Goal: Task Accomplishment & Management: Manage account settings

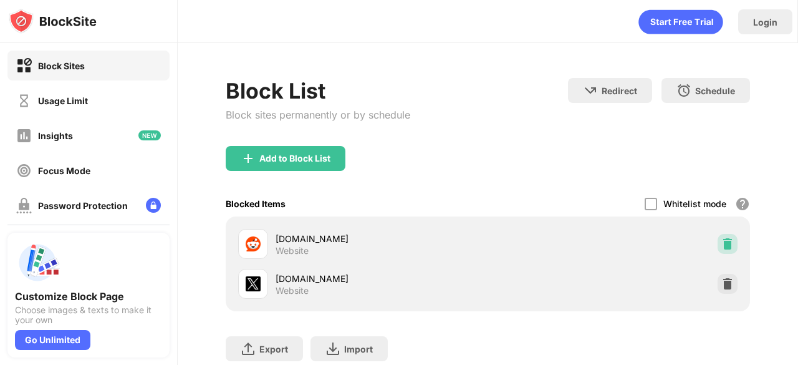
click at [718, 249] on div at bounding box center [728, 244] width 20 height 20
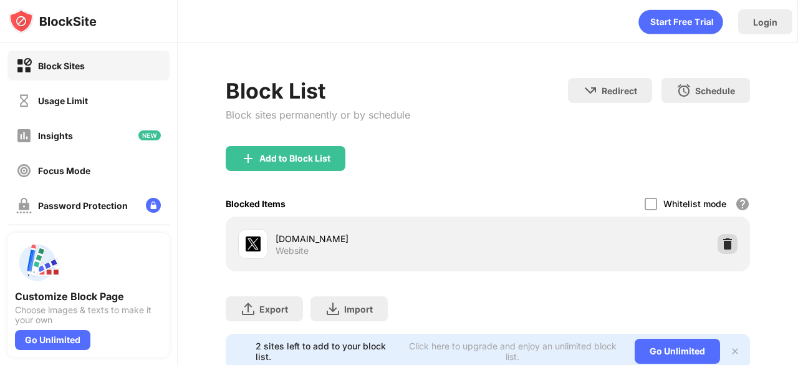
click at [721, 245] on img at bounding box center [727, 244] width 12 height 12
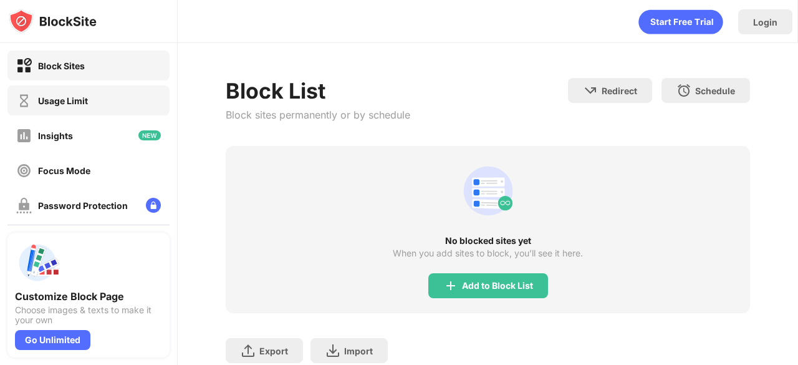
click at [118, 104] on div "Usage Limit" at bounding box center [88, 100] width 162 height 30
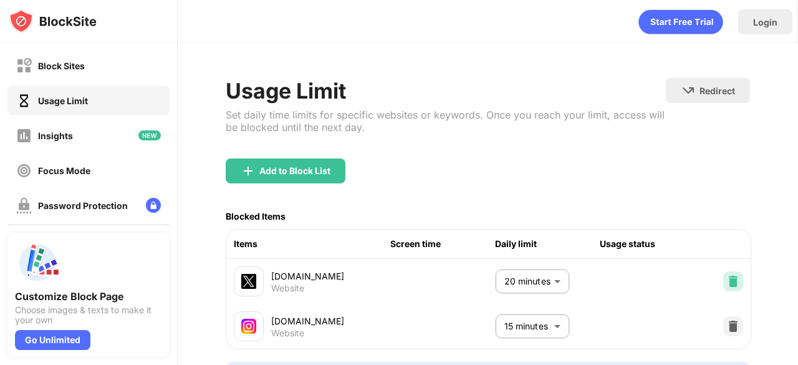
click at [727, 279] on img at bounding box center [733, 281] width 12 height 12
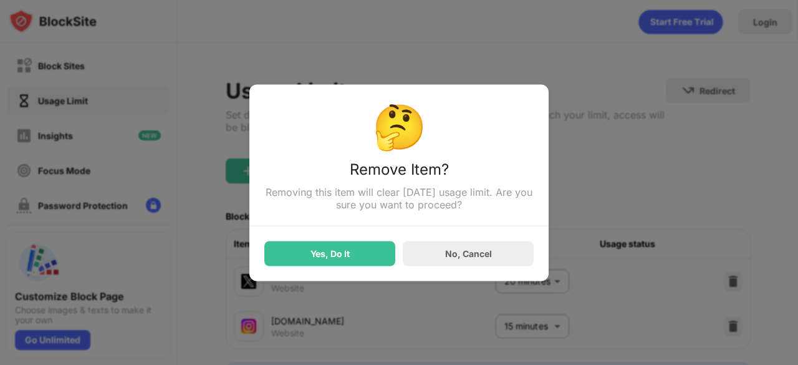
click at [719, 279] on div at bounding box center [399, 182] width 798 height 365
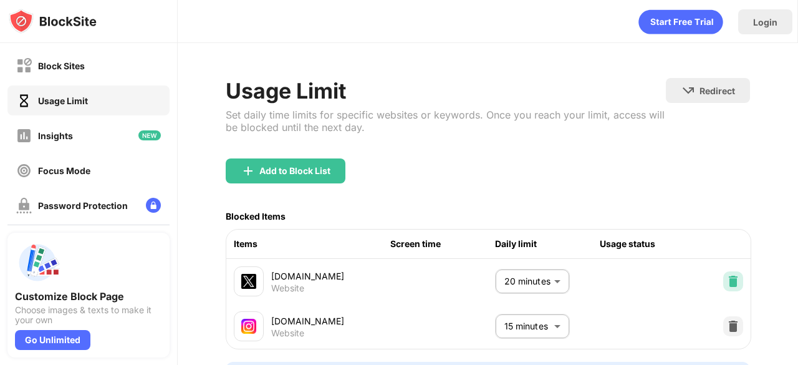
click at [727, 279] on img at bounding box center [733, 281] width 12 height 12
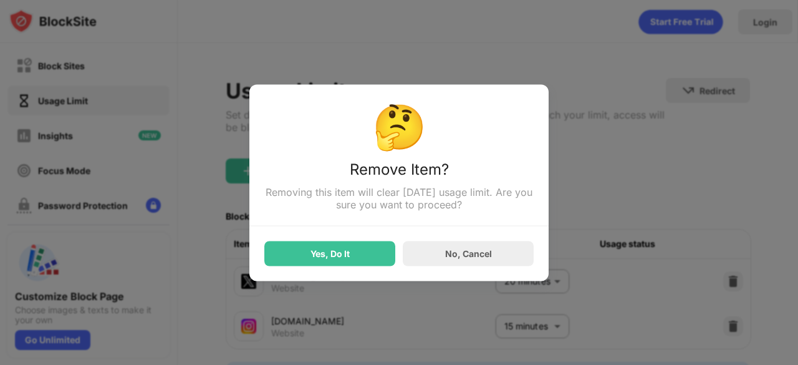
click at [746, 299] on div at bounding box center [399, 182] width 798 height 365
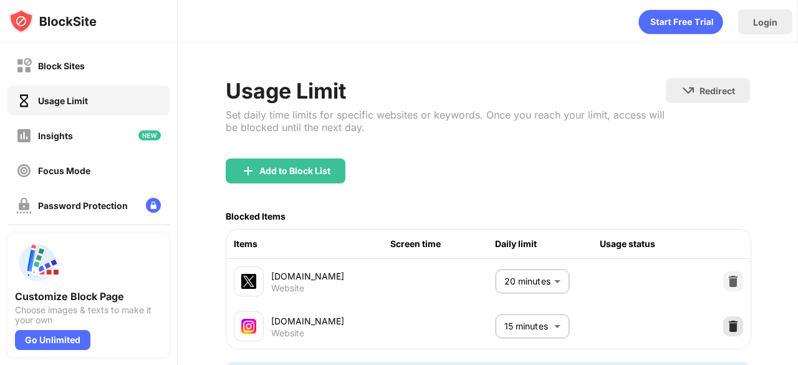
click at [727, 329] on img at bounding box center [733, 326] width 12 height 12
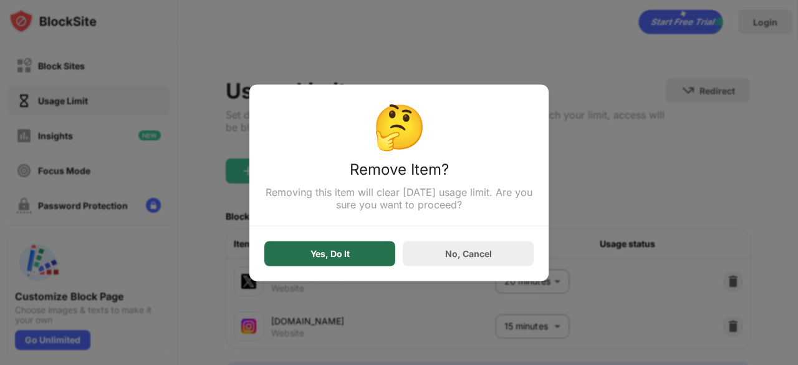
click at [328, 249] on div "Yes, Do It" at bounding box center [329, 253] width 131 height 25
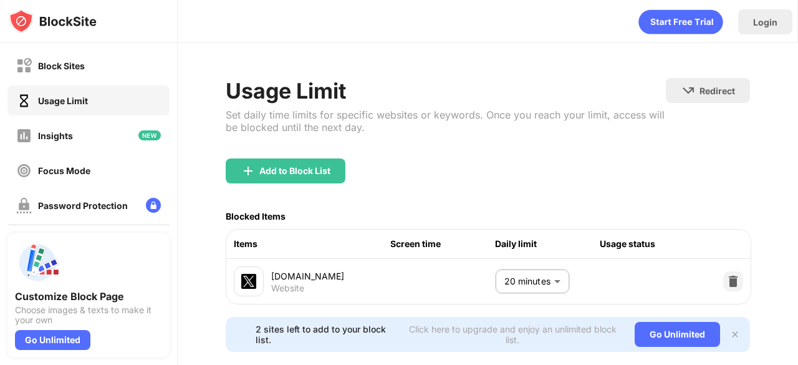
scroll to position [34, 0]
